Goal: Navigation & Orientation: Go to known website

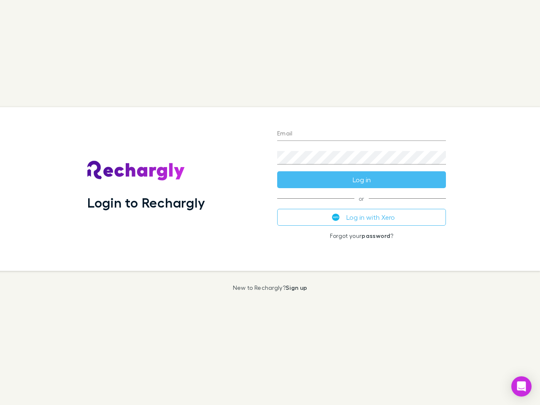
click at [270, 203] on div "Login to Rechargly" at bounding box center [176, 189] width 190 height 164
click at [362, 134] on input "Email" at bounding box center [361, 134] width 169 height 14
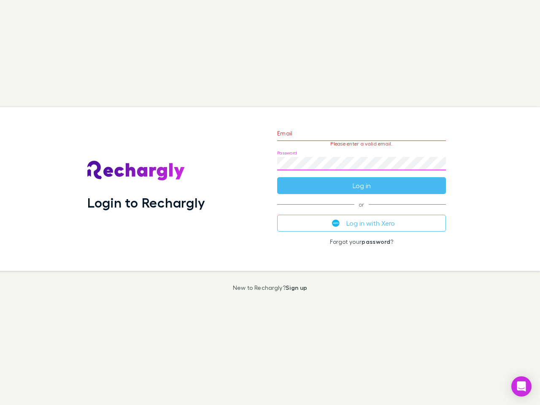
click at [362, 180] on form "Email Please enter a valid email. Password Log in" at bounding box center [361, 157] width 169 height 73
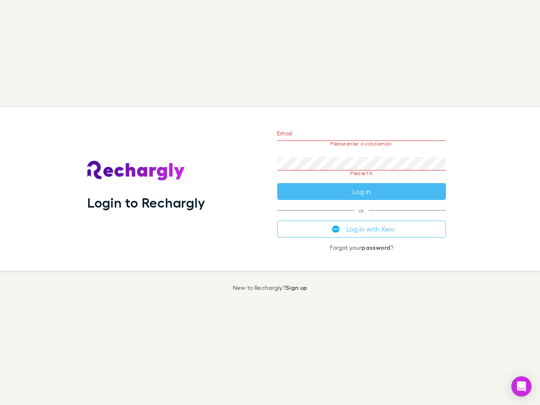
click at [362, 217] on div "Email Please enter a valid email. Password Please fill Log in or Log in with Xe…" at bounding box center [361, 189] width 182 height 164
click at [522, 387] on icon "Open Intercom Messenger" at bounding box center [521, 386] width 9 height 10
